Goal: Navigation & Orientation: Find specific page/section

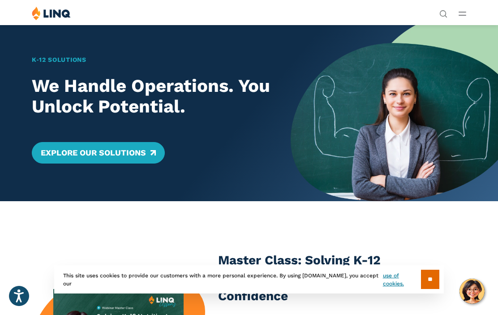
click at [460, 12] on line "Open Main Menu" at bounding box center [462, 12] width 7 height 0
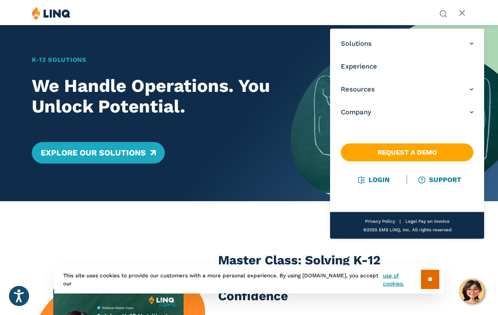
click at [386, 177] on link "Login" at bounding box center [373, 179] width 31 height 8
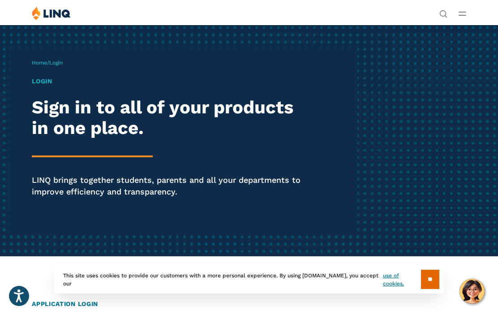
click at [433, 278] on input "**" at bounding box center [430, 278] width 18 height 19
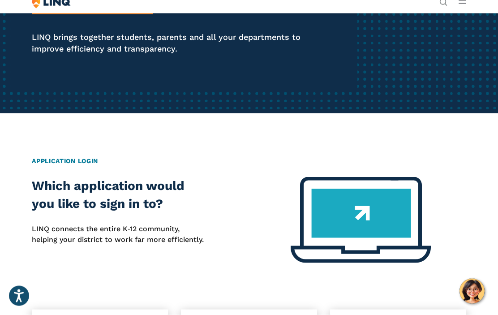
scroll to position [162, 0]
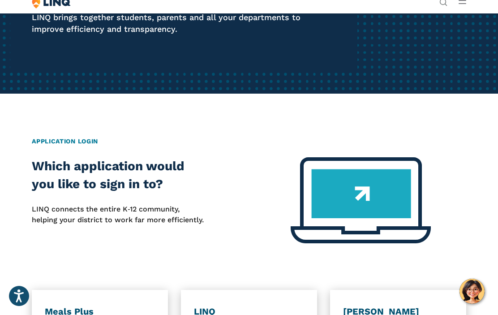
click at [45, 180] on h2 "Which application would you like to sign in to?" at bounding box center [118, 175] width 173 height 36
click at [379, 200] on img at bounding box center [360, 200] width 140 height 86
click at [393, 194] on img at bounding box center [360, 200] width 140 height 86
click at [55, 190] on h2 "Which application would you like to sign in to?" at bounding box center [118, 175] width 173 height 36
click at [44, 175] on h2 "Which application would you like to sign in to?" at bounding box center [118, 175] width 173 height 36
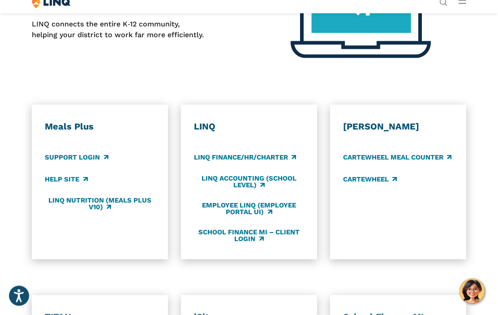
scroll to position [350, 0]
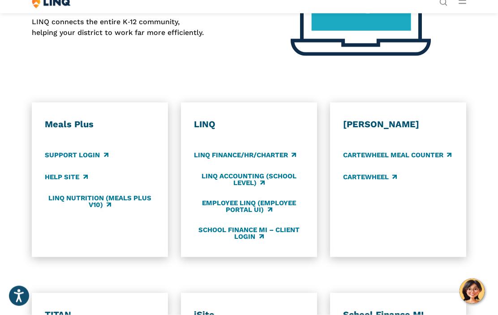
click at [63, 155] on link "Support Login" at bounding box center [76, 155] width 63 height 10
